Goal: Task Accomplishment & Management: Use online tool/utility

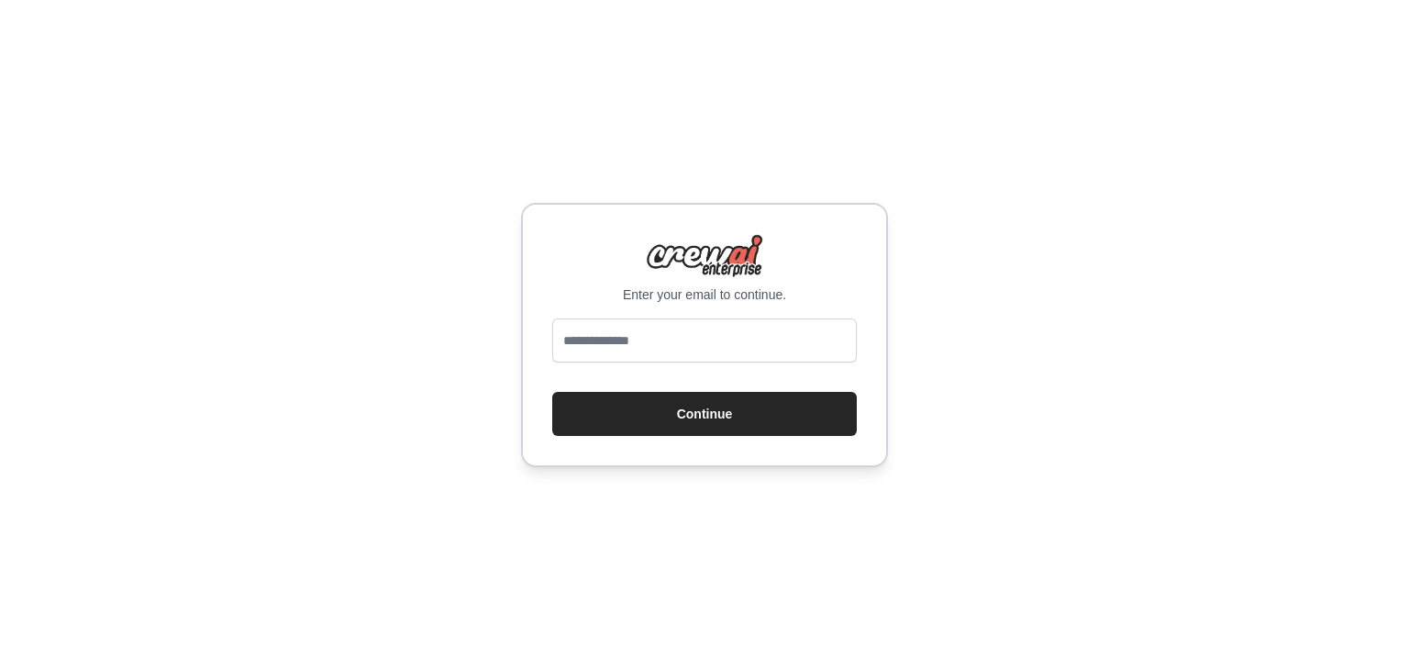
type input "**********"
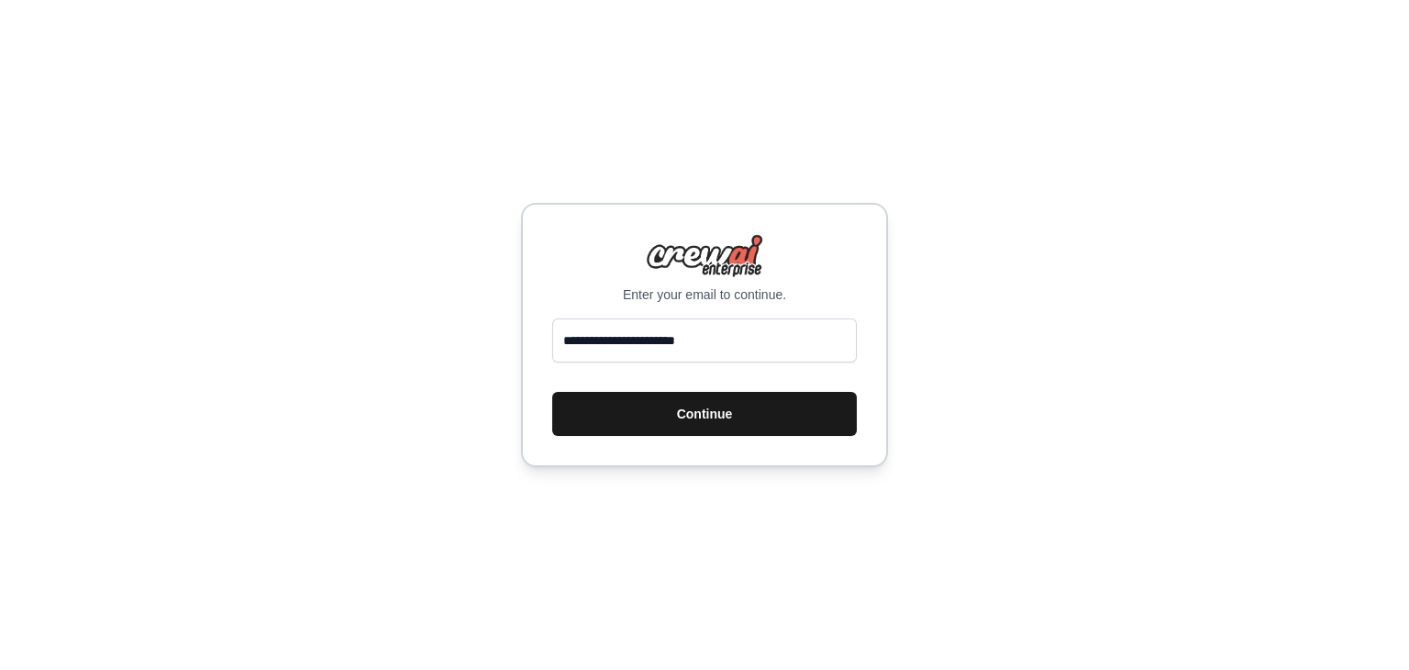
click at [750, 406] on button "Continue" at bounding box center [704, 414] width 305 height 44
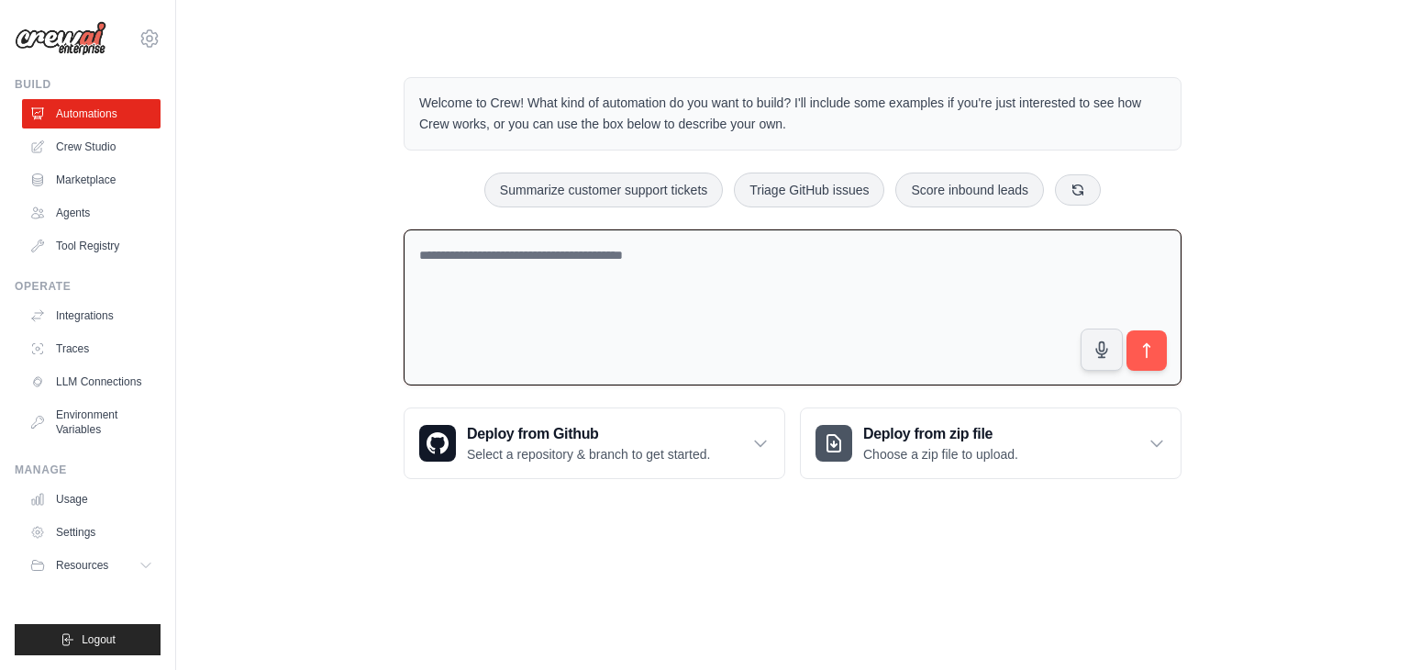
click at [679, 280] on textarea at bounding box center [793, 307] width 778 height 157
type textarea "*******"
click at [1141, 356] on icon "submit" at bounding box center [1146, 350] width 19 height 19
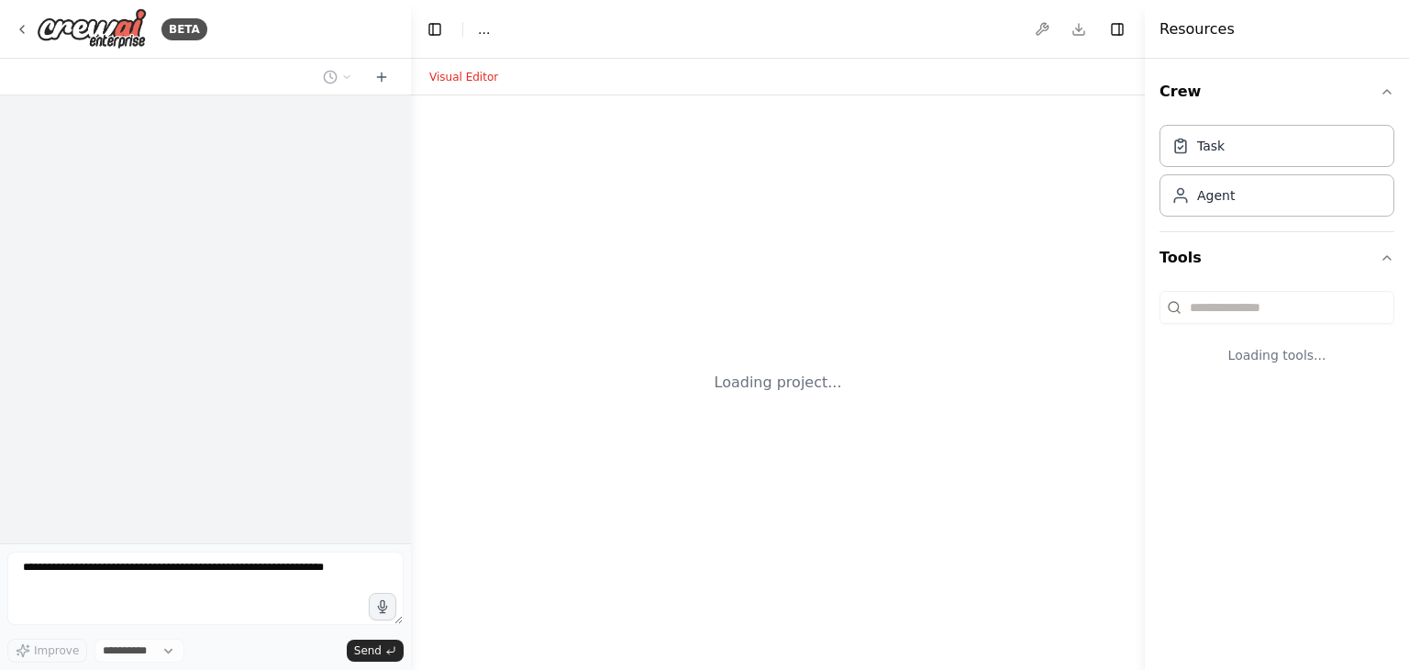
select select "****"
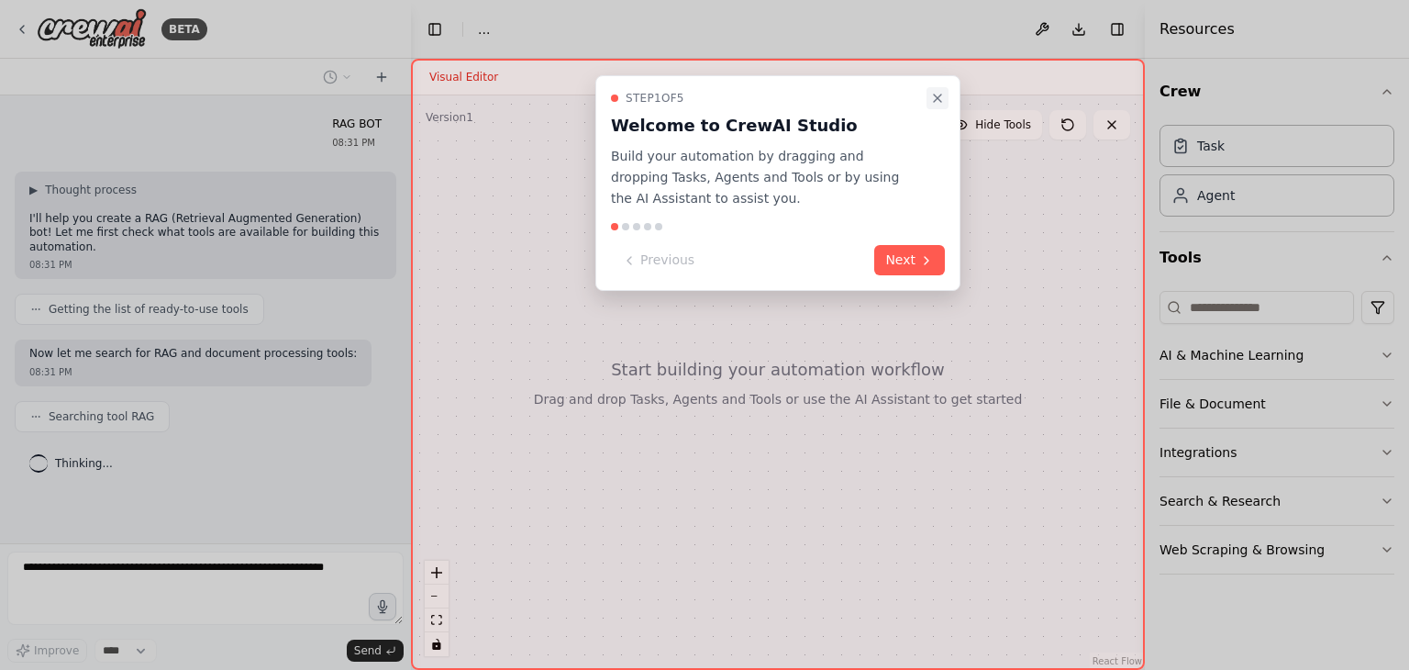
click at [936, 95] on icon "Close walkthrough" at bounding box center [937, 97] width 7 height 7
click at [930, 254] on icon at bounding box center [926, 260] width 15 height 15
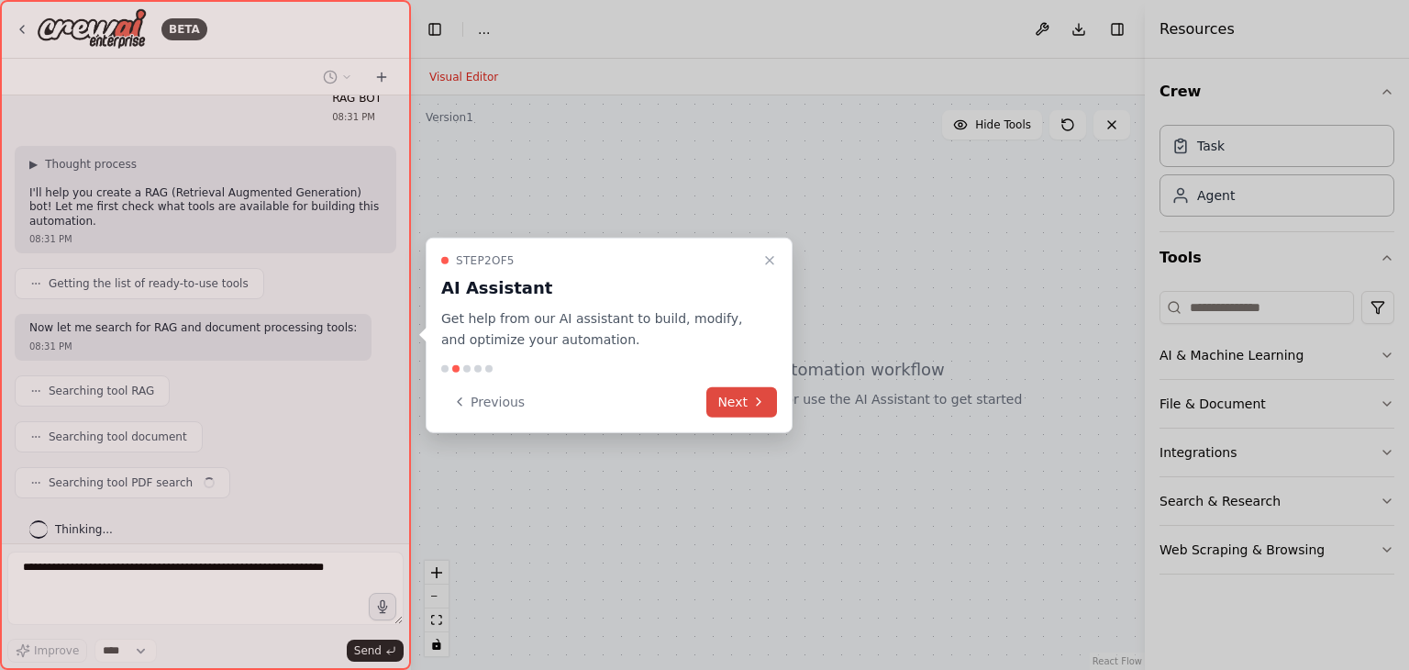
click at [746, 390] on button "Next" at bounding box center [741, 401] width 71 height 30
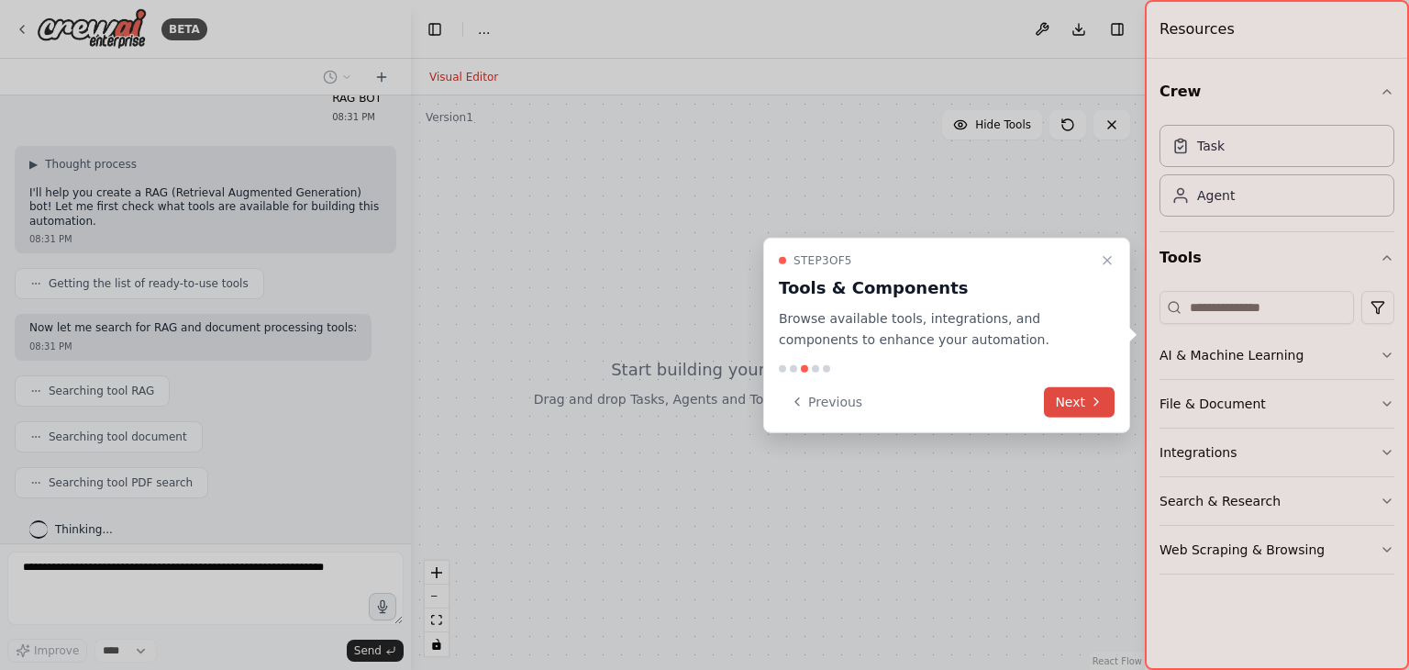
click at [1070, 406] on button "Next" at bounding box center [1079, 401] width 71 height 30
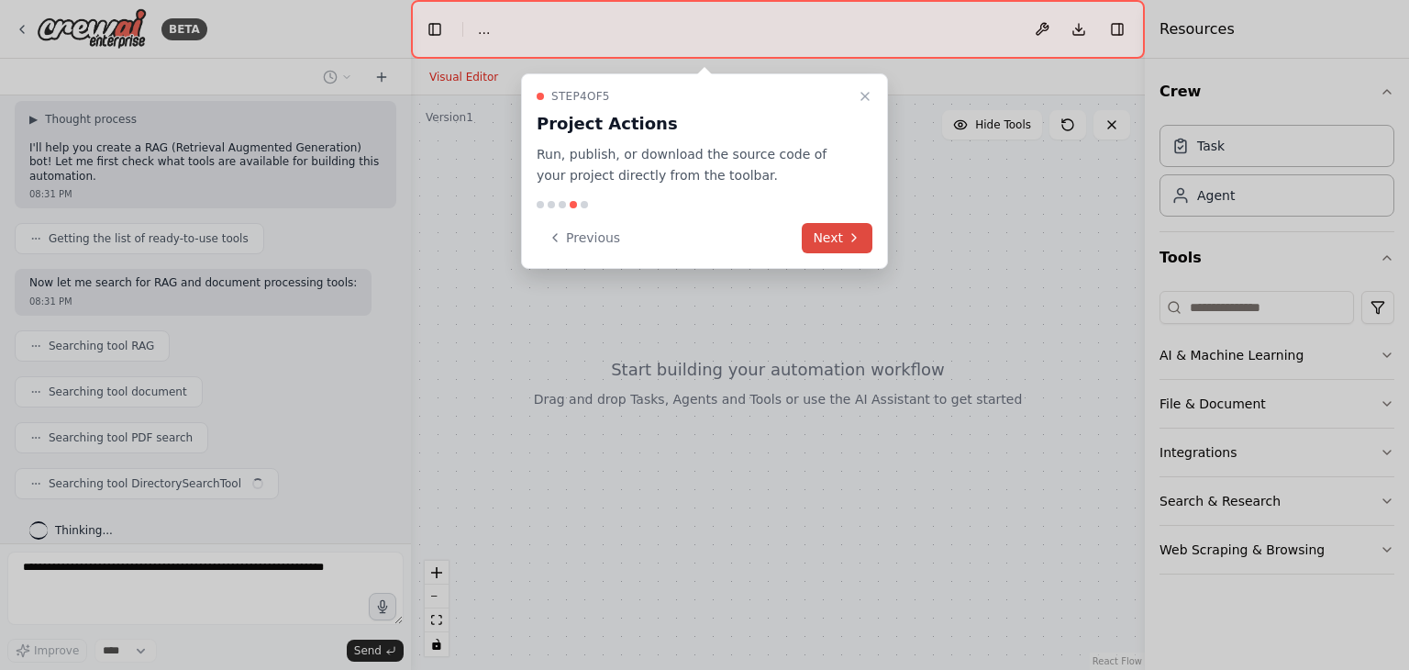
click at [819, 239] on button "Next" at bounding box center [837, 238] width 71 height 30
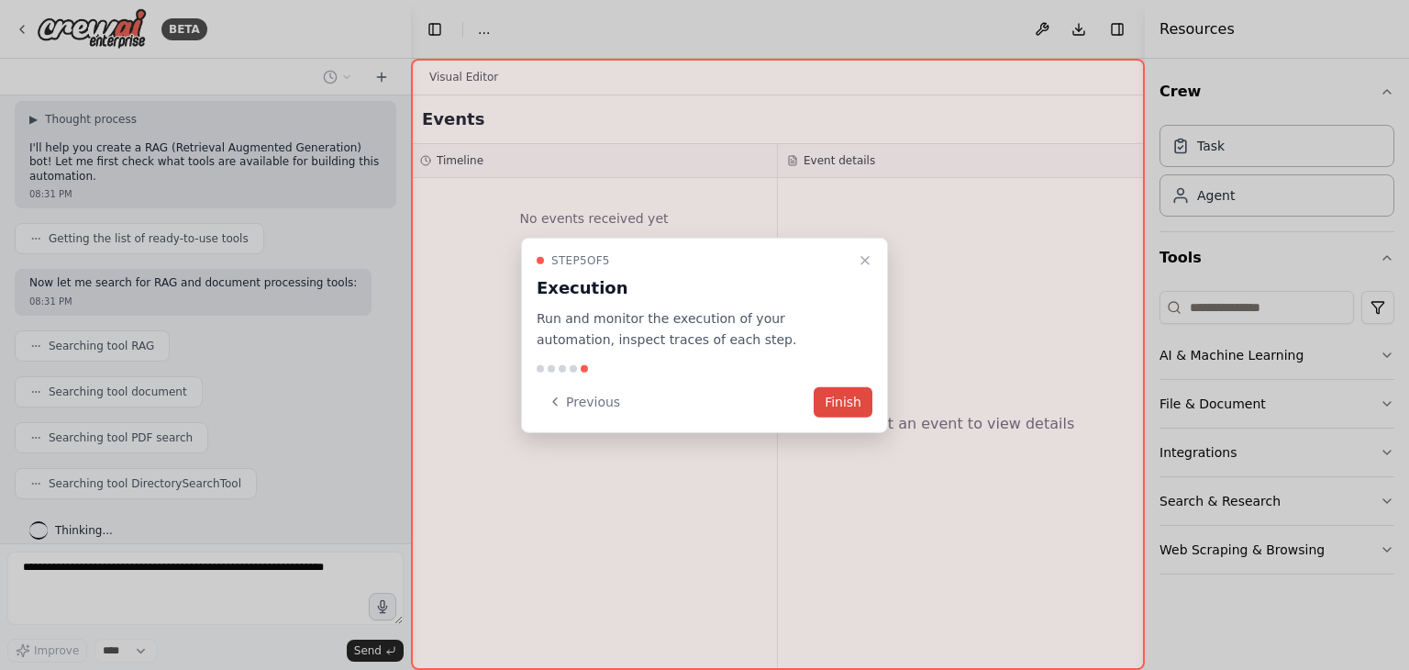
click at [837, 398] on button "Finish" at bounding box center [843, 401] width 59 height 30
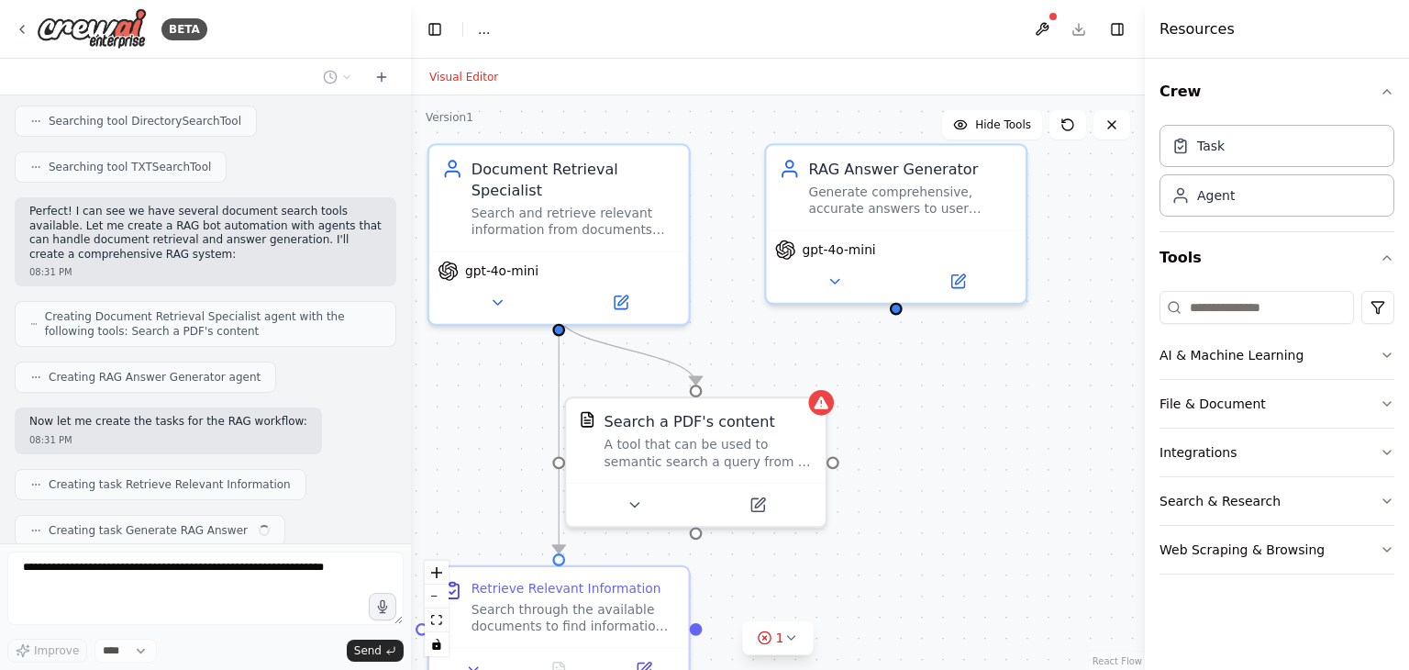
scroll to position [478, 0]
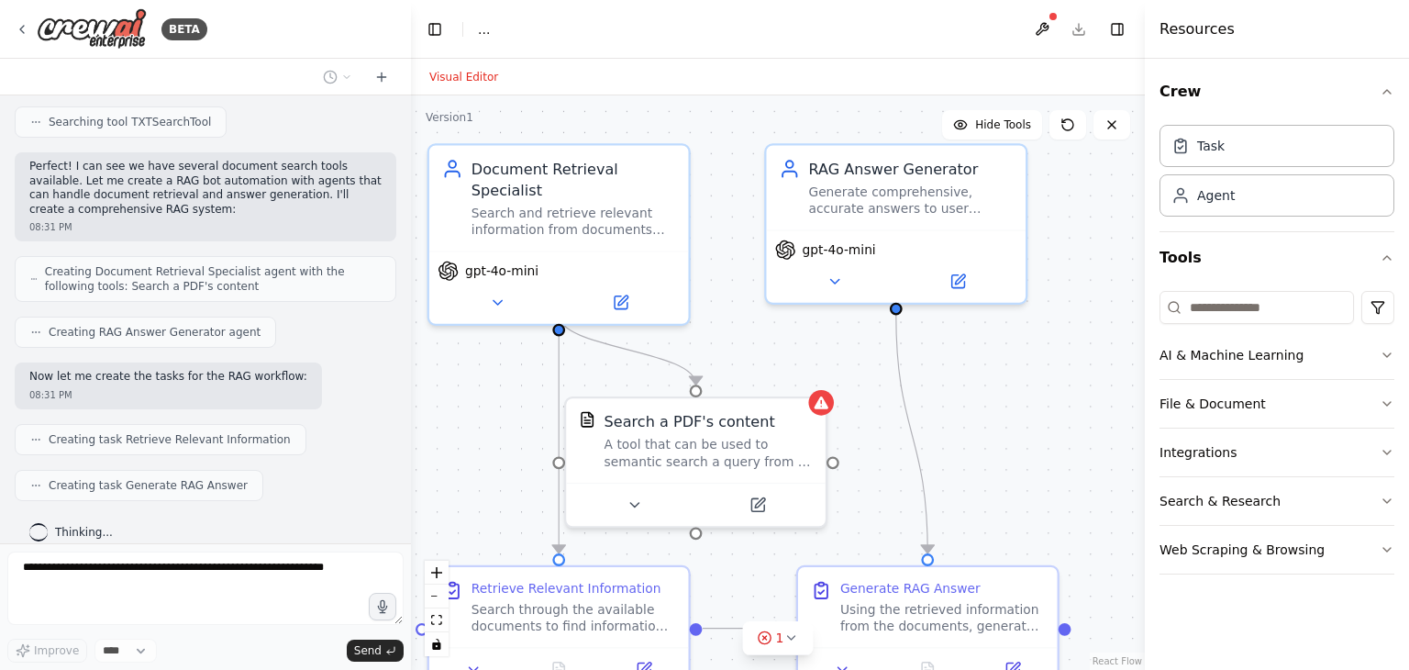
click at [936, 491] on div ".deletable-edge-delete-btn { width: 20px; height: 20px; border: 0px solid #ffff…" at bounding box center [778, 382] width 734 height 574
click at [711, 346] on div ".deletable-edge-delete-btn { width: 20px; height: 20px; border: 0px solid #ffff…" at bounding box center [778, 382] width 734 height 574
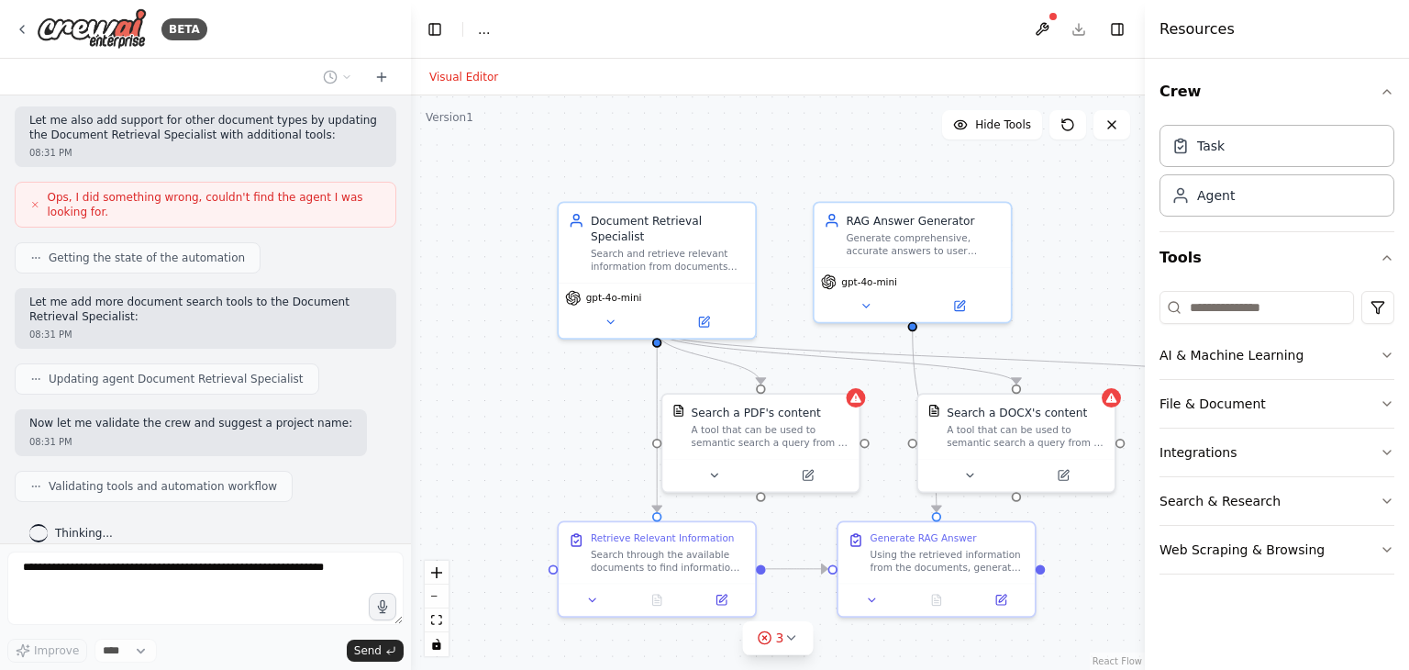
scroll to position [932, 0]
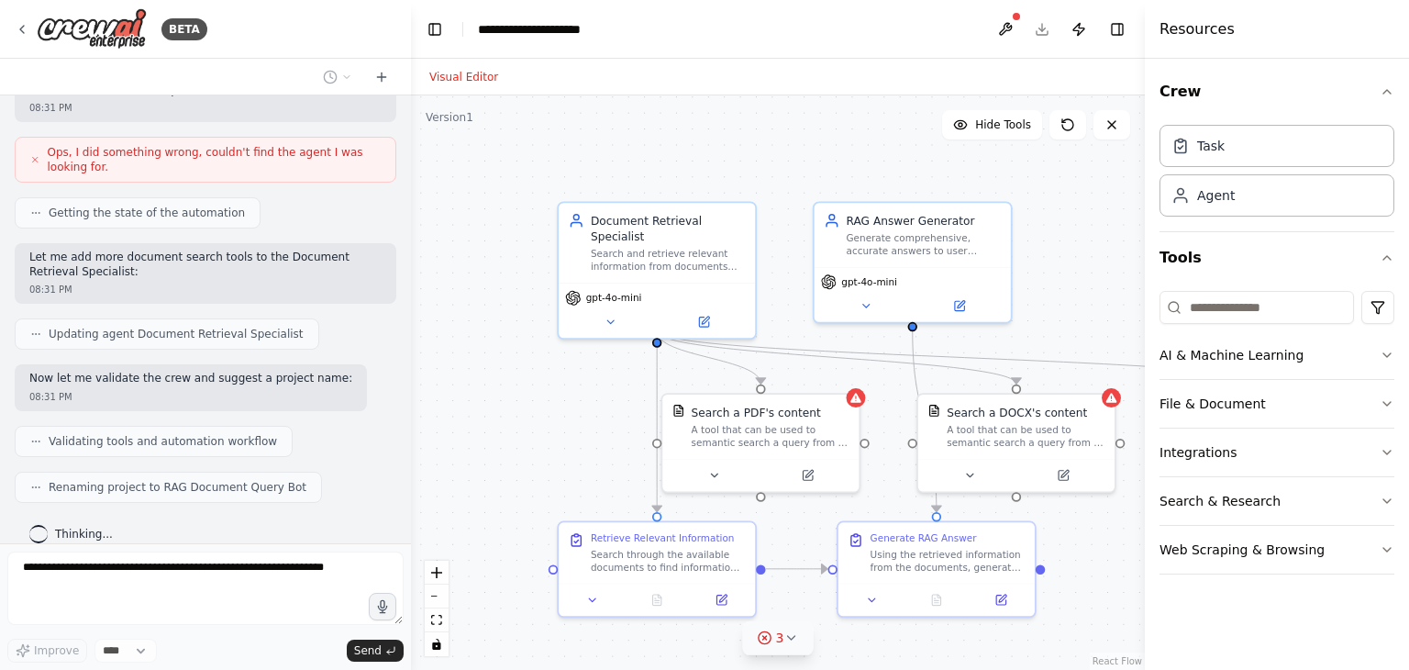
click at [789, 645] on button "3" at bounding box center [778, 638] width 71 height 34
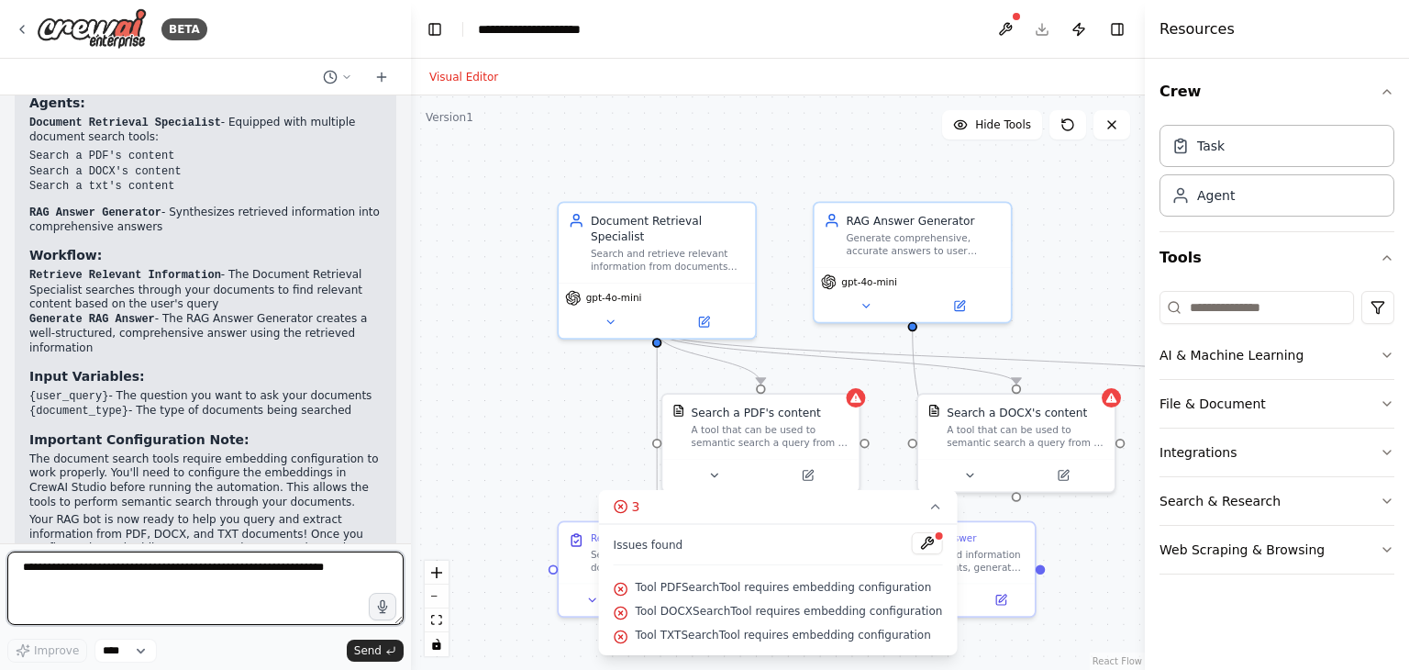
scroll to position [1464, 0]
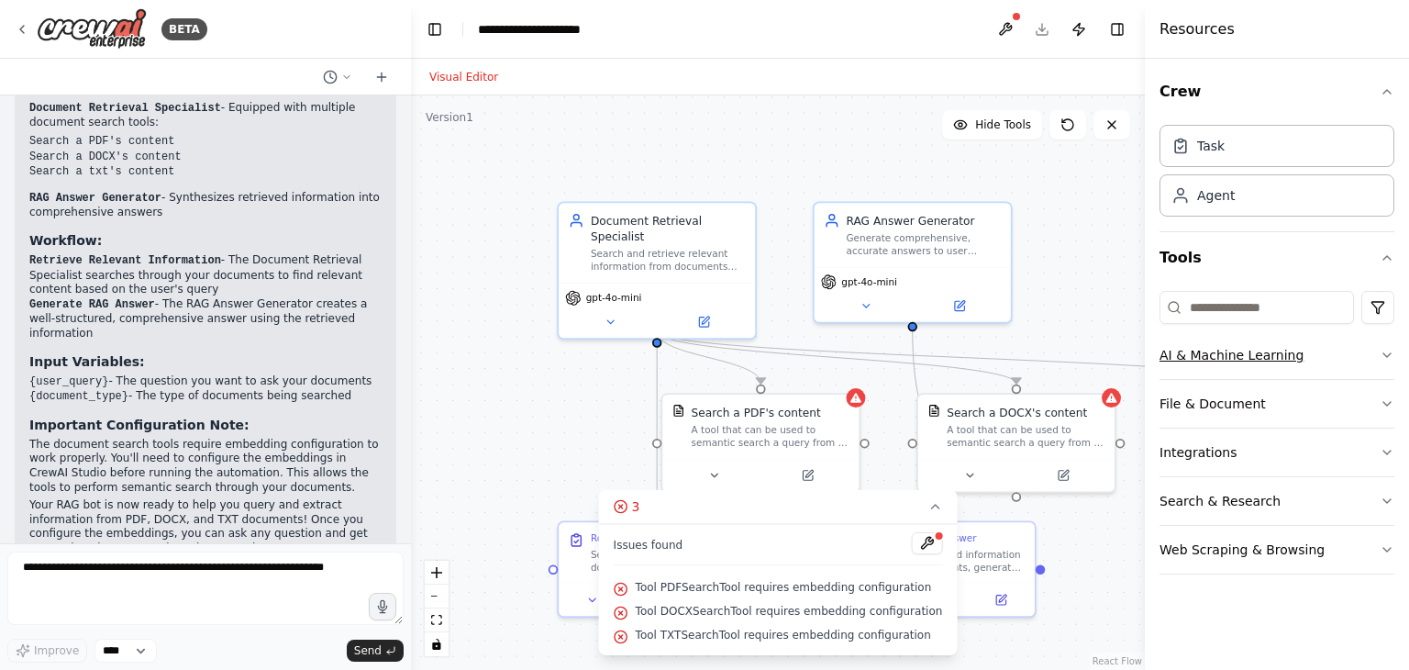
click at [1202, 353] on button "AI & Machine Learning" at bounding box center [1276, 355] width 235 height 48
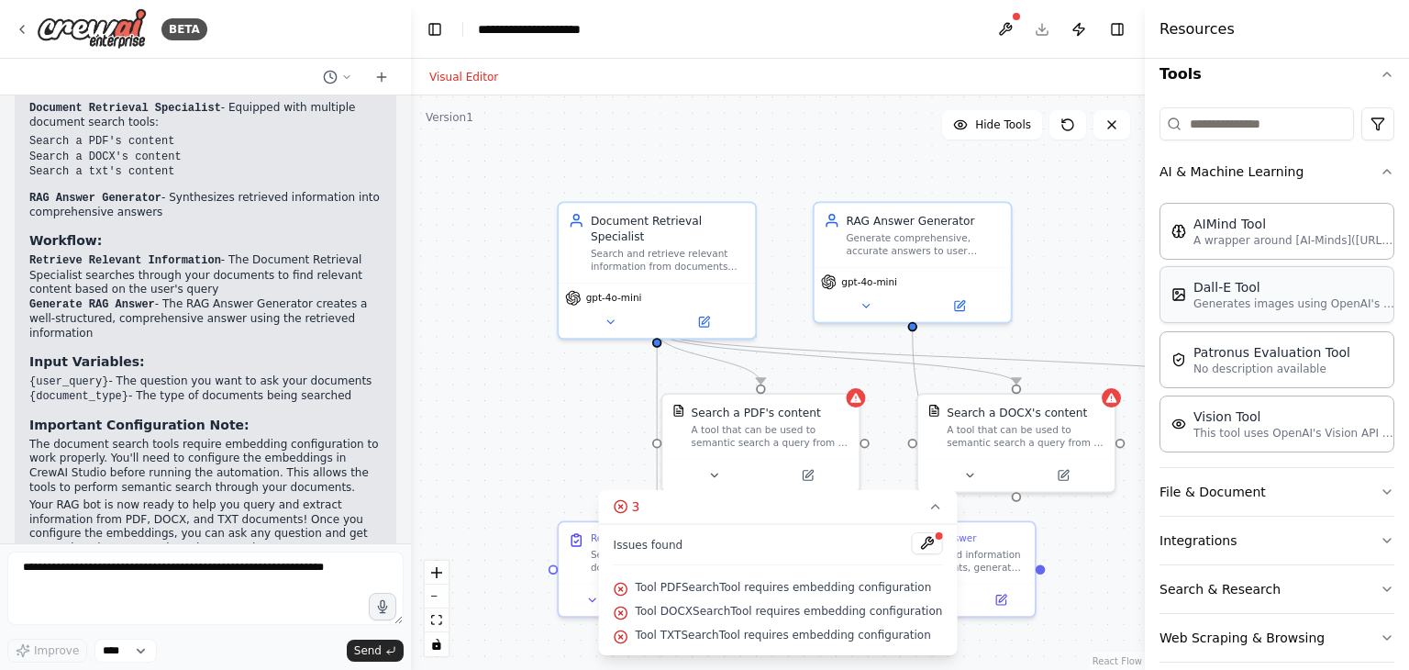
scroll to position [202, 0]
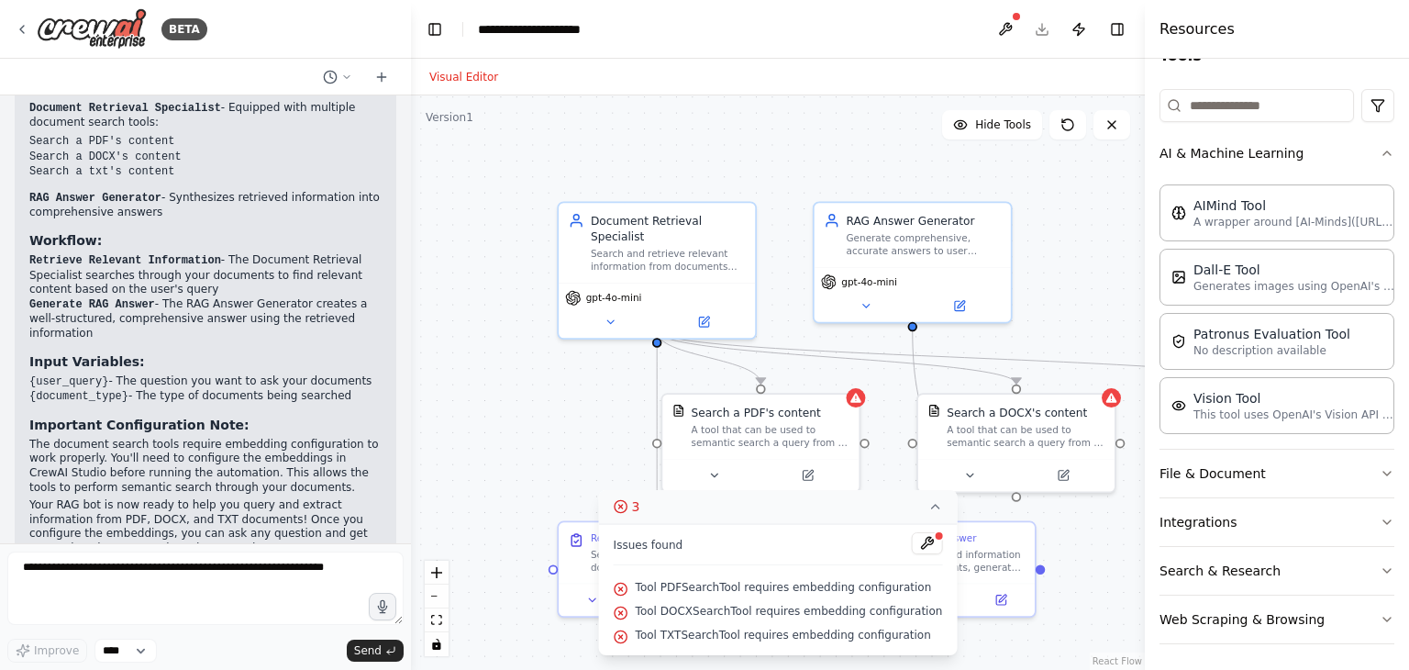
click at [628, 508] on icon at bounding box center [621, 506] width 15 height 15
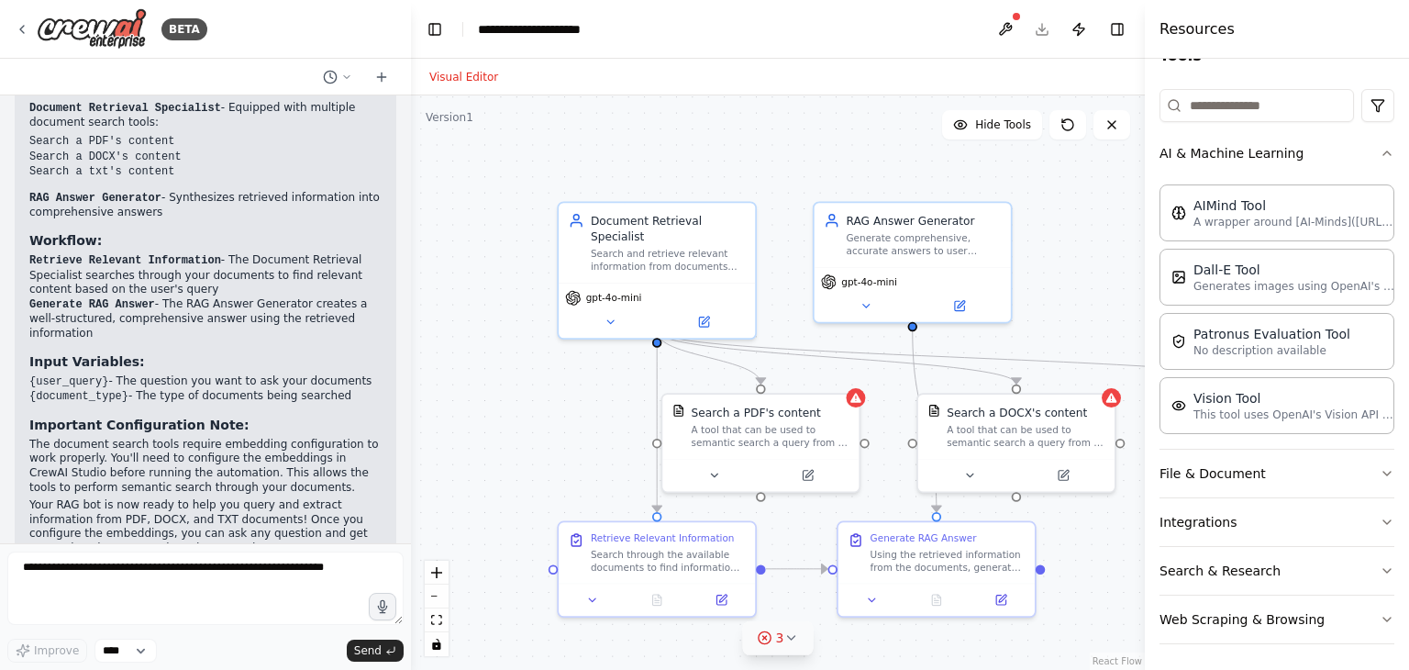
click at [792, 643] on icon at bounding box center [790, 637] width 15 height 15
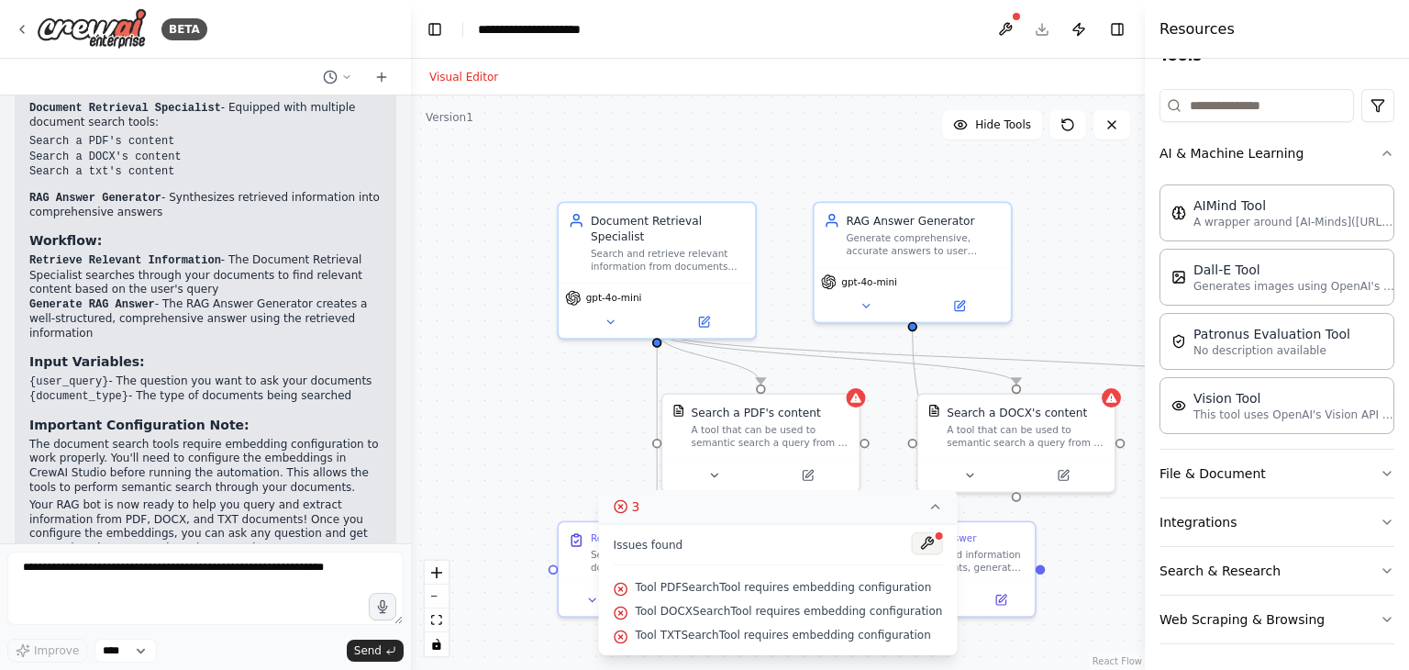
click at [915, 544] on button at bounding box center [926, 543] width 31 height 22
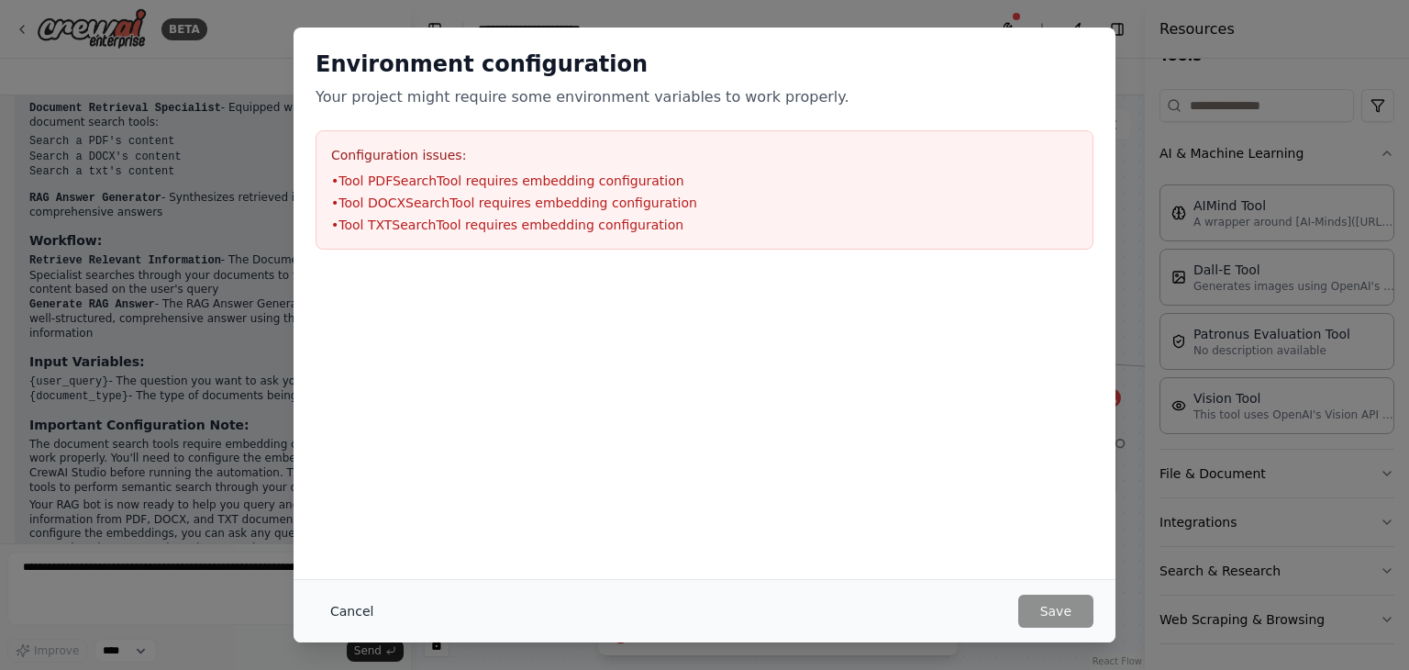
click at [341, 611] on button "Cancel" at bounding box center [352, 610] width 72 height 33
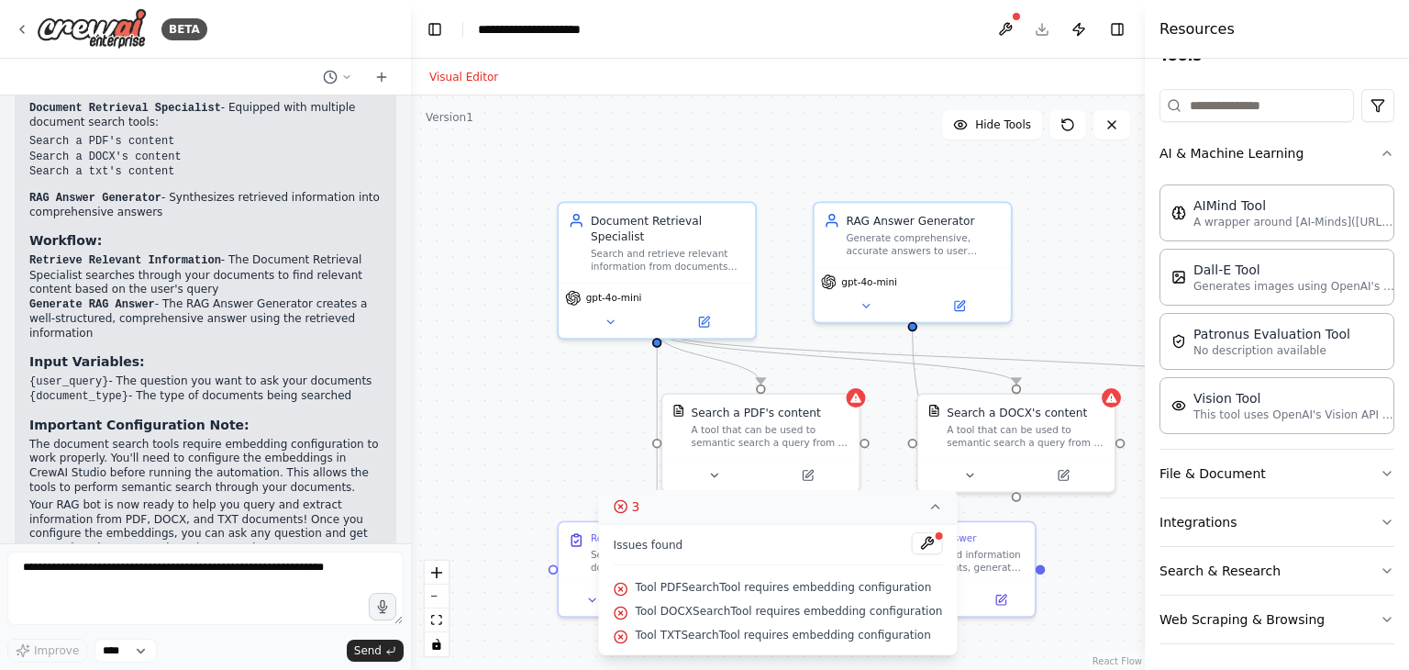
click at [533, 395] on div ".deletable-edge-delete-btn { width: 20px; height: 20px; border: 0px solid #ffff…" at bounding box center [778, 382] width 734 height 574
click at [628, 506] on icon at bounding box center [621, 506] width 15 height 15
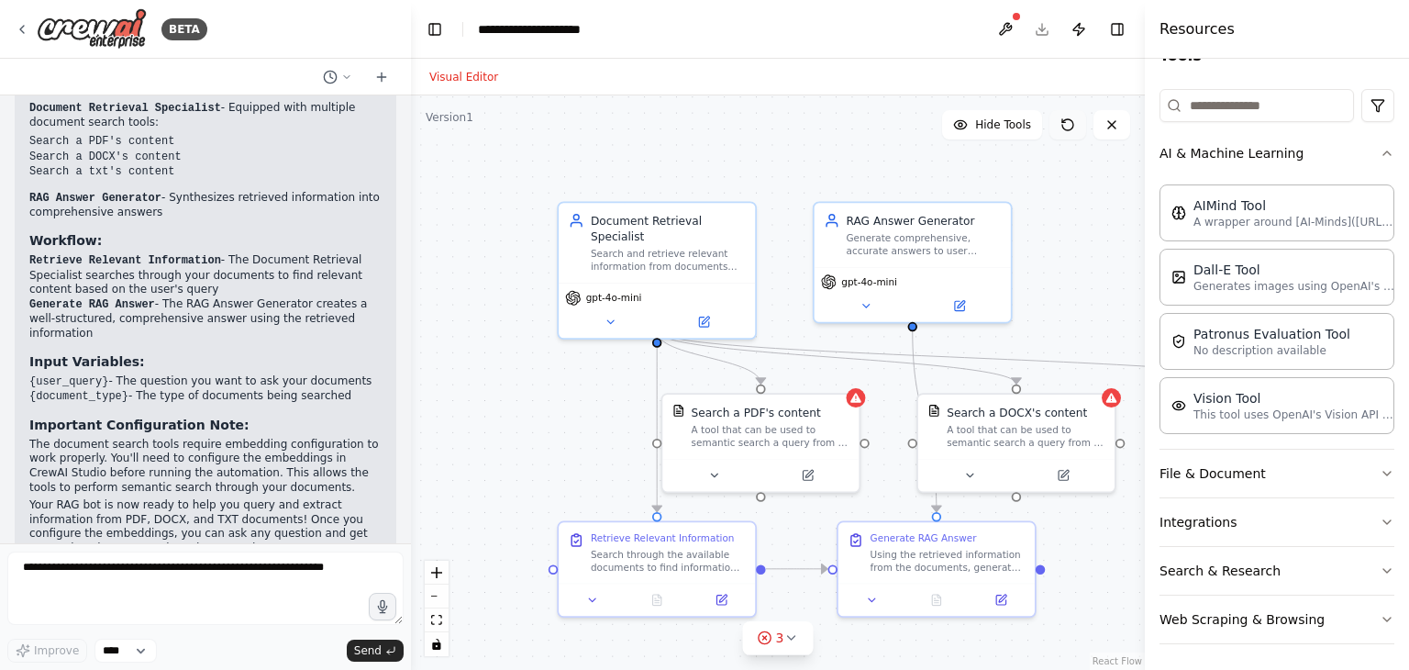
click at [1071, 127] on icon at bounding box center [1067, 124] width 11 height 11
click at [1115, 128] on icon at bounding box center [1111, 124] width 15 height 15
drag, startPoint x: 649, startPoint y: 243, endPoint x: 547, endPoint y: 106, distance: 171.0
click at [547, 106] on div ".deletable-edge-delete-btn { width: 20px; height: 20px; border: 0px solid #ffff…" at bounding box center [778, 382] width 734 height 574
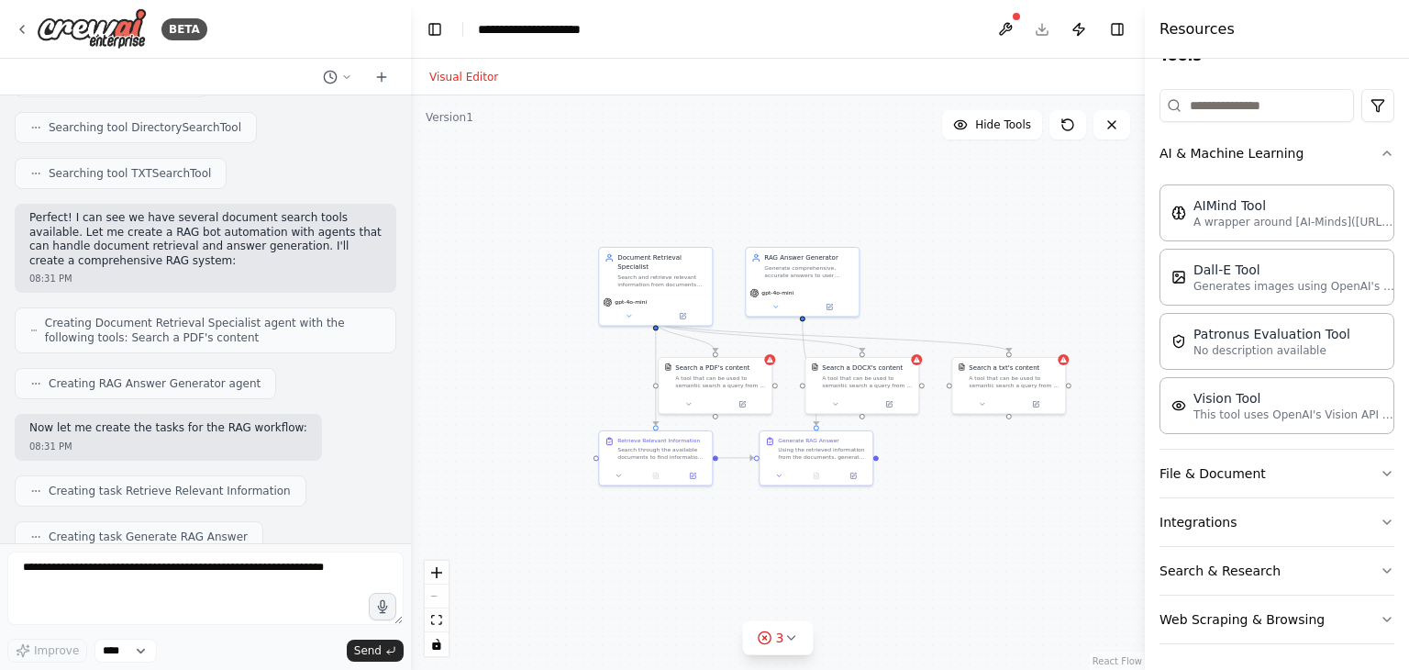
scroll to position [459, 0]
